Goal: Check status: Check status

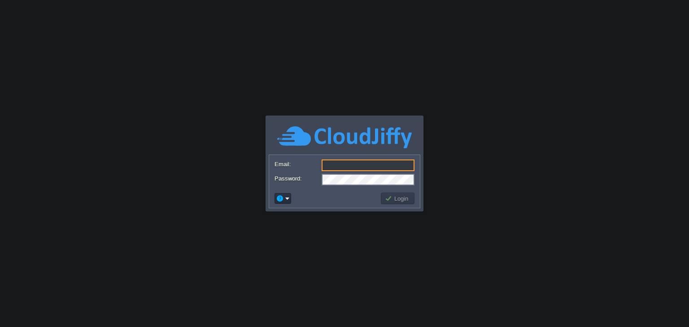
click at [338, 172] on form "Email: Password:" at bounding box center [344, 172] width 151 height 34
click at [359, 163] on input "Email:" at bounding box center [367, 166] width 93 height 12
paste input "[EMAIL_ADDRESS][DOMAIN_NAME]"
type input "[EMAIL_ADDRESS][DOMAIN_NAME]"
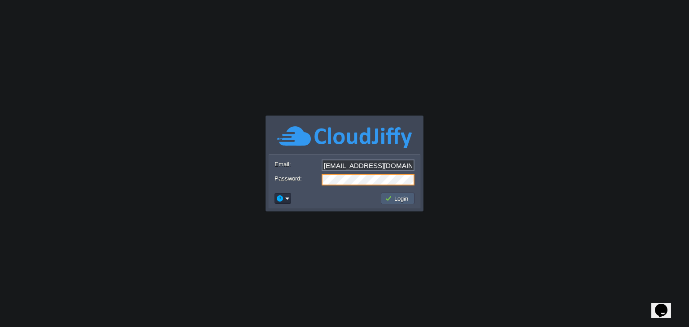
drag, startPoint x: 386, startPoint y: 200, endPoint x: 376, endPoint y: 221, distance: 23.3
click at [386, 200] on button "Login" at bounding box center [398, 199] width 26 height 8
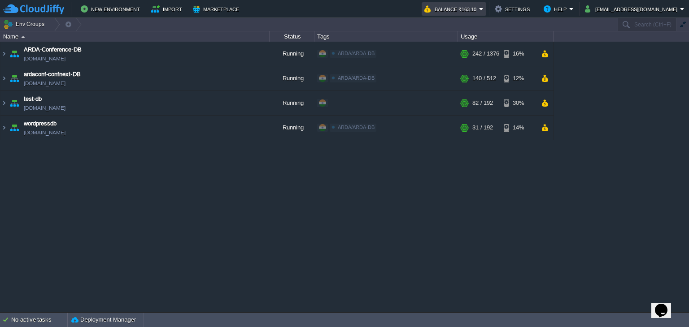
click at [483, 11] on em "Balance ₹163.10" at bounding box center [453, 9] width 59 height 11
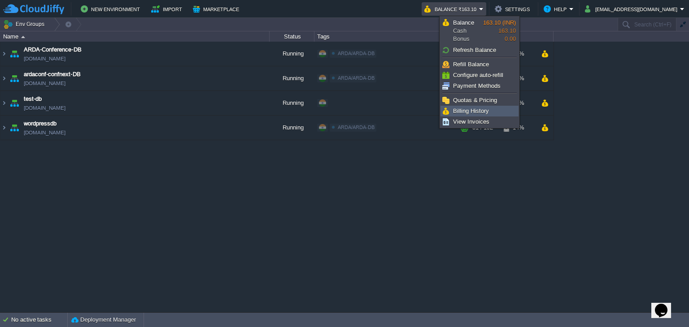
click at [476, 111] on span "Billing History" at bounding box center [471, 111] width 36 height 7
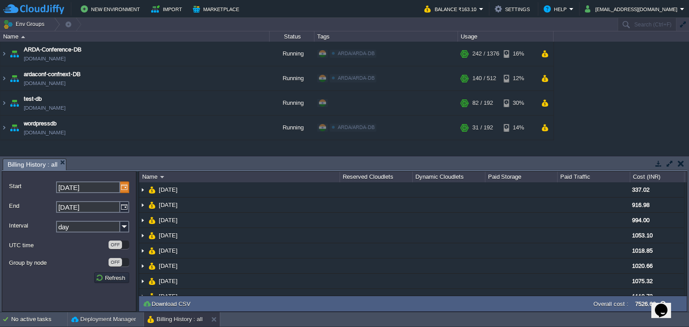
click at [125, 189] on img at bounding box center [124, 188] width 9 height 12
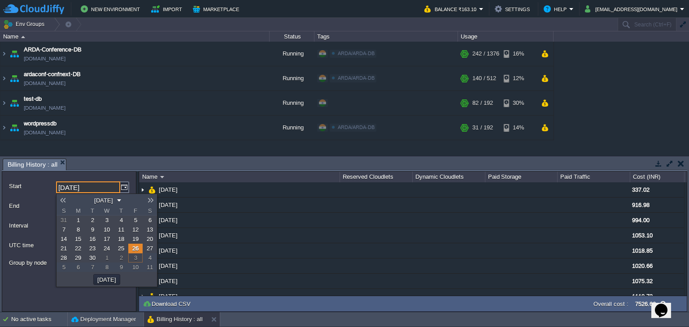
click at [78, 218] on span "1" at bounding box center [78, 220] width 3 height 7
type input "[DATE]"
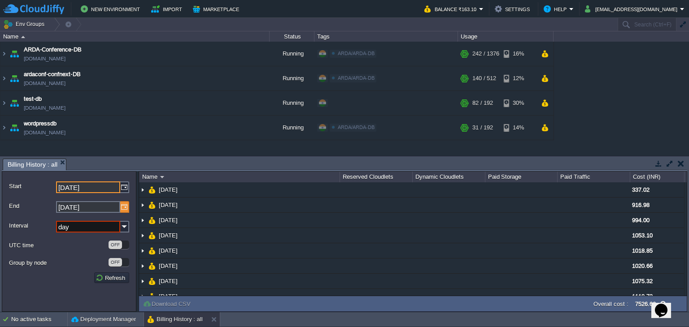
click at [123, 209] on img at bounding box center [124, 207] width 9 height 12
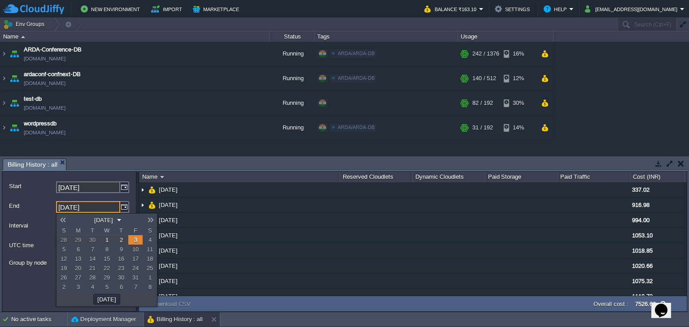
click at [60, 219] on link at bounding box center [62, 220] width 13 height 7
click at [92, 278] on span "30" at bounding box center [92, 277] width 6 height 7
type input "[DATE]"
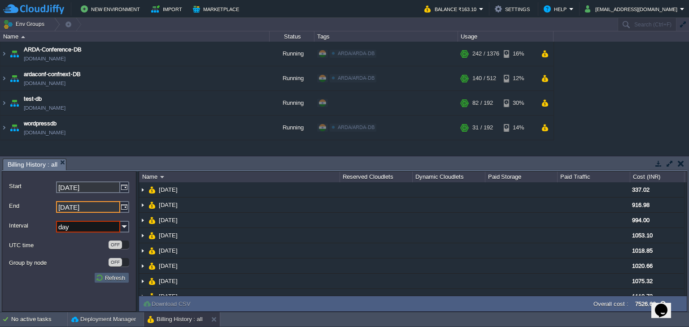
click at [112, 280] on button "Refresh" at bounding box center [112, 278] width 32 height 8
click at [128, 229] on img at bounding box center [124, 227] width 9 height 12
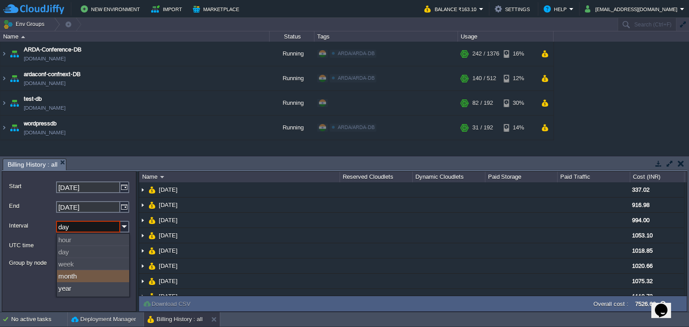
click at [73, 274] on div "month" at bounding box center [93, 276] width 72 height 12
type input "month"
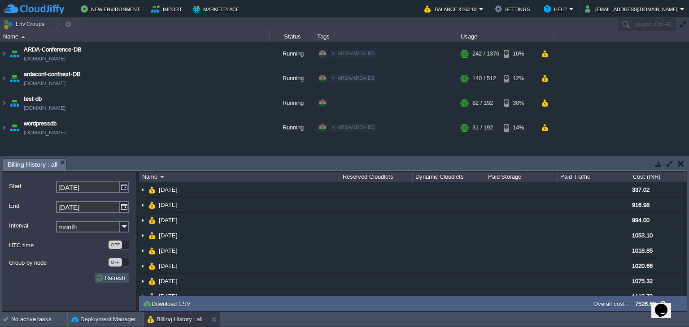
click at [110, 277] on button "Refresh" at bounding box center [112, 278] width 32 height 8
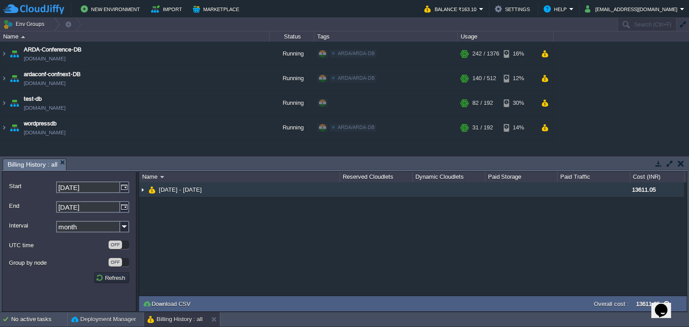
click at [144, 190] on img at bounding box center [142, 189] width 7 height 15
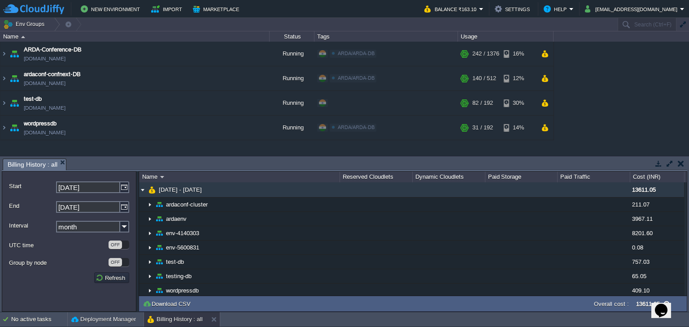
click at [144, 190] on img at bounding box center [142, 189] width 7 height 15
